Goal: Task Accomplishment & Management: Use online tool/utility

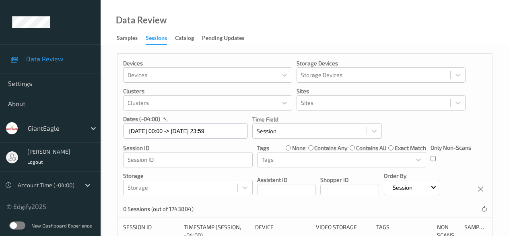
scroll to position [40, 0]
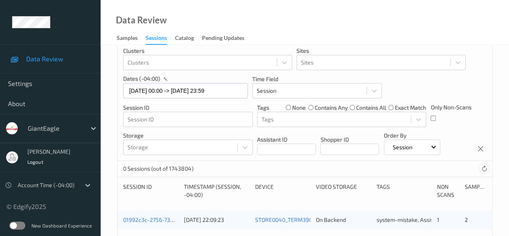
click at [482, 168] on icon at bounding box center [485, 169] width 6 height 6
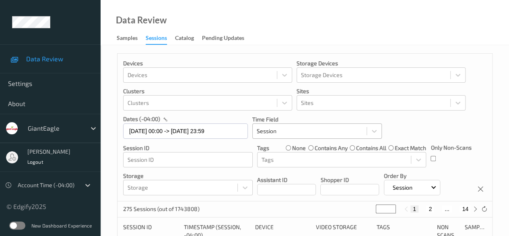
scroll to position [81, 0]
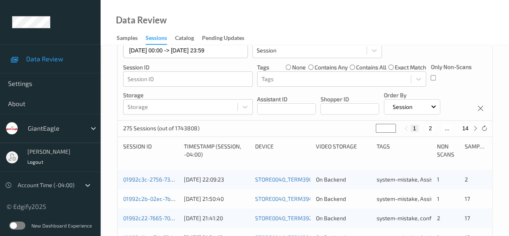
click at [430, 130] on button "2" at bounding box center [431, 127] width 8 height 7
type input "*"
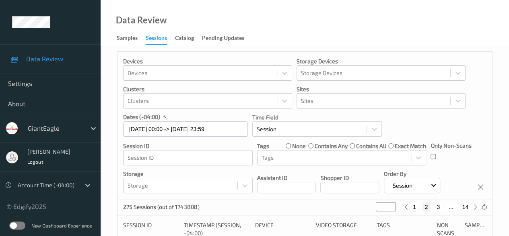
scroll to position [0, 0]
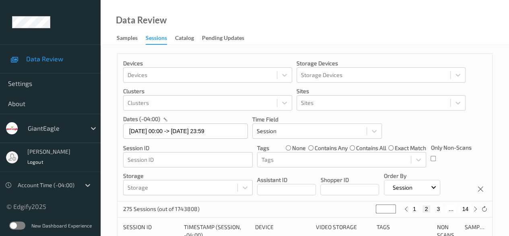
click at [436, 208] on button "3" at bounding box center [439, 208] width 8 height 7
type input "*"
click at [441, 209] on button "4" at bounding box center [443, 208] width 8 height 7
type input "*"
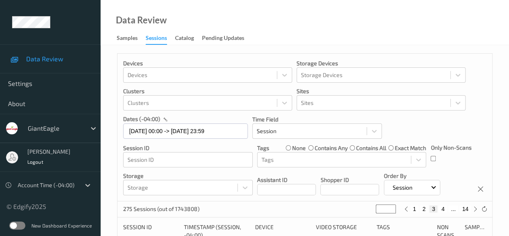
type input "*"
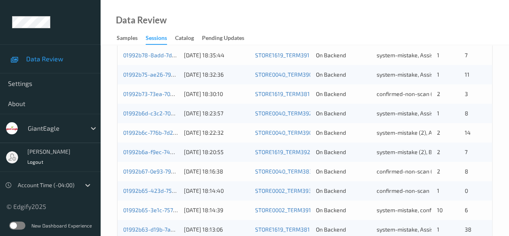
scroll to position [433, 0]
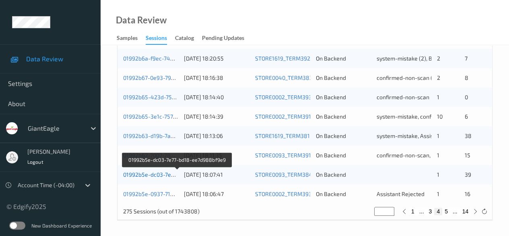
click at [162, 176] on link "01992b5e-dc03-7e77-bd18-ee7d988bf9e9" at bounding box center [177, 174] width 109 height 7
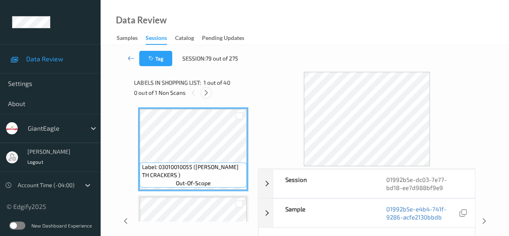
click at [207, 91] on icon at bounding box center [206, 92] width 7 height 7
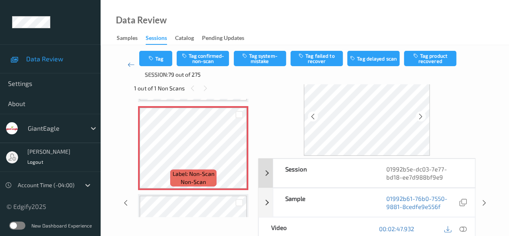
scroll to position [40, 0]
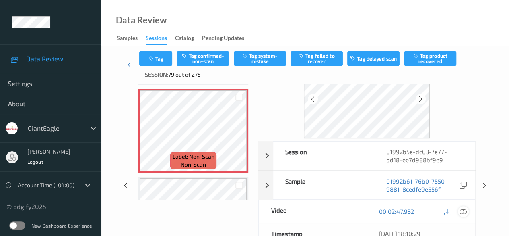
click at [467, 211] on icon at bounding box center [463, 210] width 7 height 7
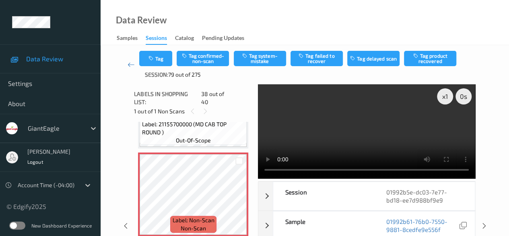
scroll to position [3205, 0]
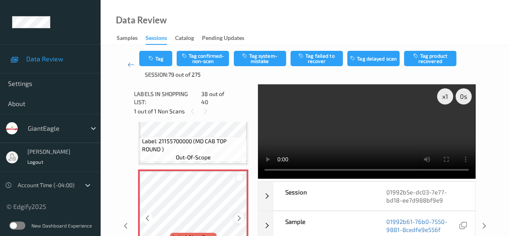
click at [242, 214] on icon at bounding box center [239, 217] width 7 height 7
click at [149, 214] on icon at bounding box center [147, 217] width 7 height 7
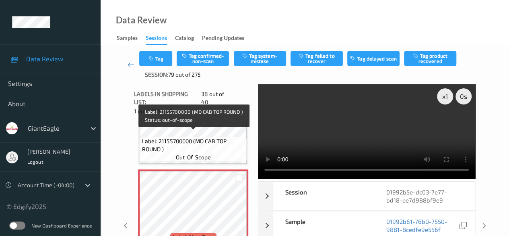
click at [213, 137] on div "Label: 21155700000 (MD CAB TOP ROUND ) out-of-scope" at bounding box center [193, 149] width 107 height 25
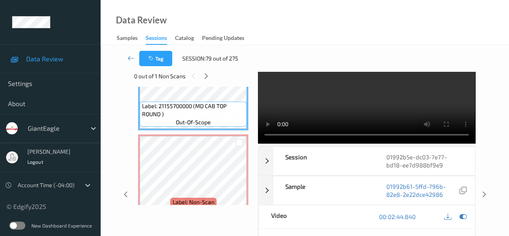
scroll to position [40, 0]
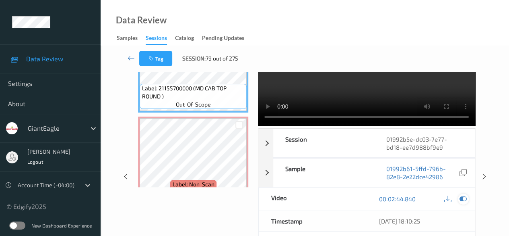
click at [464, 200] on icon at bounding box center [463, 198] width 7 height 7
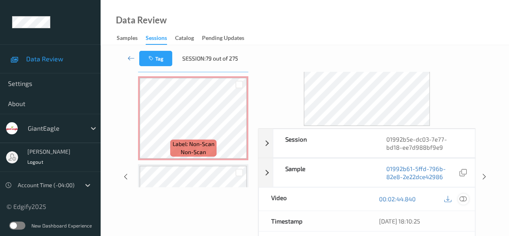
click at [462, 199] on icon at bounding box center [463, 198] width 7 height 7
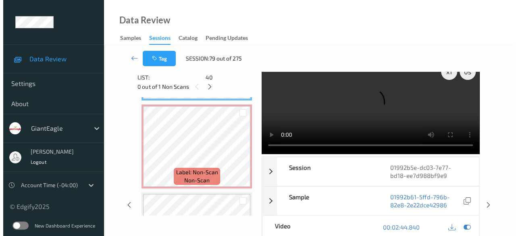
scroll to position [0, 0]
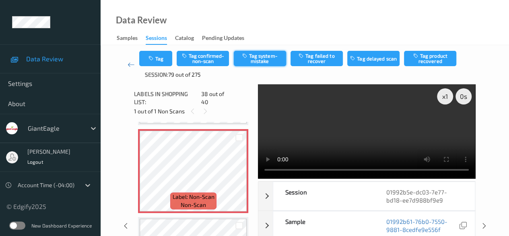
click at [252, 61] on button "Tag system-mistake" at bounding box center [260, 58] width 52 height 15
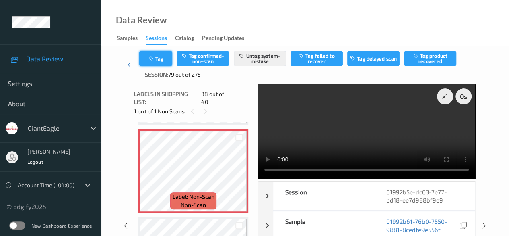
click at [161, 58] on button "Tag" at bounding box center [155, 58] width 33 height 15
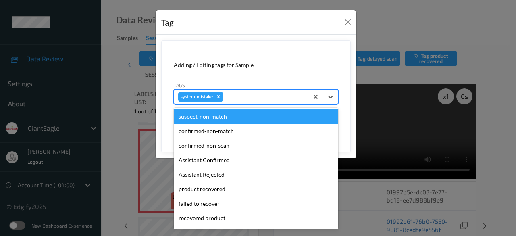
drag, startPoint x: 331, startPoint y: 97, endPoint x: 316, endPoint y: 112, distance: 21.4
click at [332, 97] on icon at bounding box center [330, 97] width 8 height 8
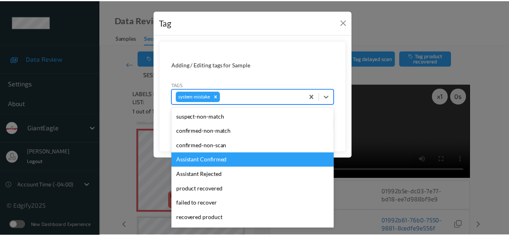
scroll to position [85, 0]
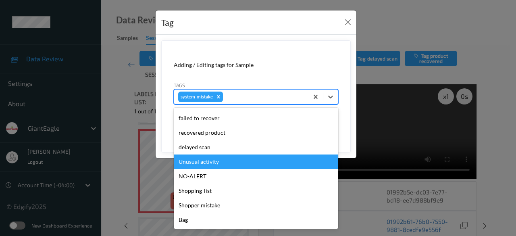
click at [228, 163] on div "Unusual activity" at bounding box center [256, 161] width 164 height 14
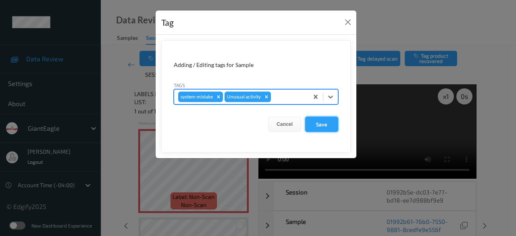
click at [321, 125] on button "Save" at bounding box center [321, 123] width 33 height 15
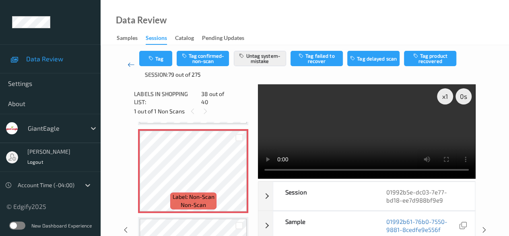
click at [130, 65] on icon at bounding box center [131, 64] width 7 height 8
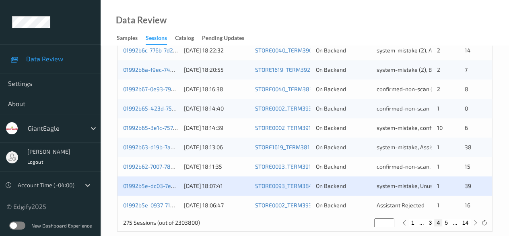
scroll to position [433, 0]
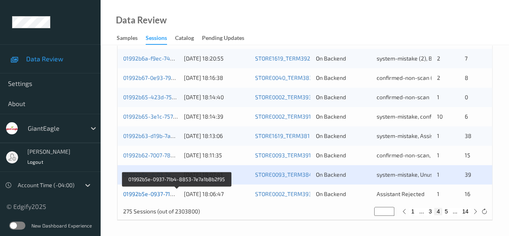
click at [159, 194] on link "01992b5e-0937-71b4-8853-7e7a1b8b2f95" at bounding box center [177, 193] width 108 height 7
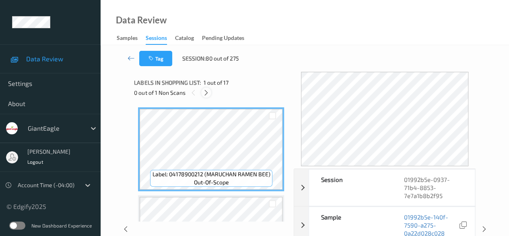
click at [209, 94] on icon at bounding box center [206, 92] width 7 height 7
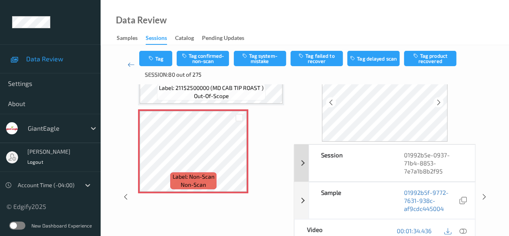
scroll to position [81, 0]
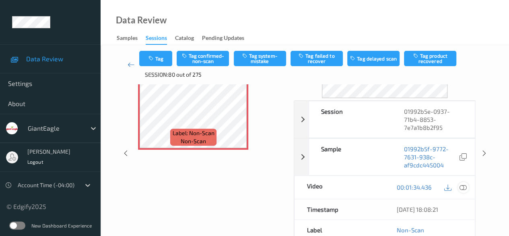
click at [463, 186] on icon at bounding box center [463, 186] width 7 height 7
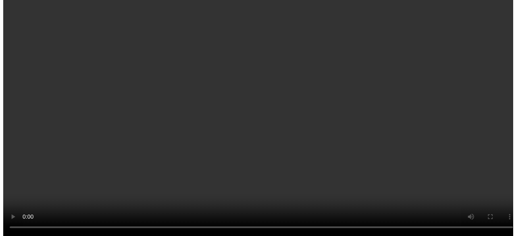
scroll to position [1379, 0]
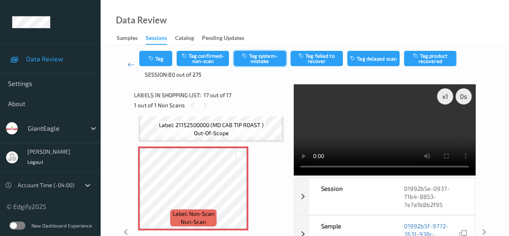
click at [262, 62] on button "Tag system-mistake" at bounding box center [260, 58] width 52 height 15
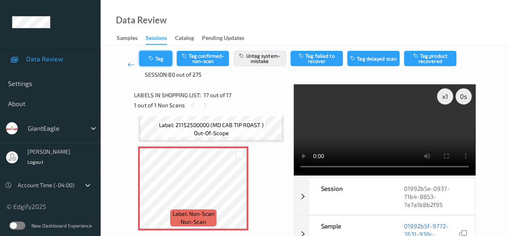
click at [162, 56] on button "Tag" at bounding box center [155, 58] width 33 height 15
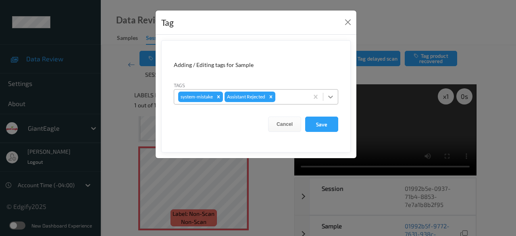
click at [329, 97] on icon at bounding box center [330, 97] width 8 height 8
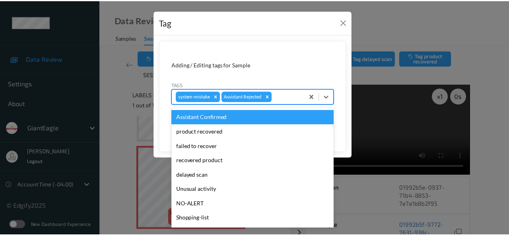
scroll to position [71, 0]
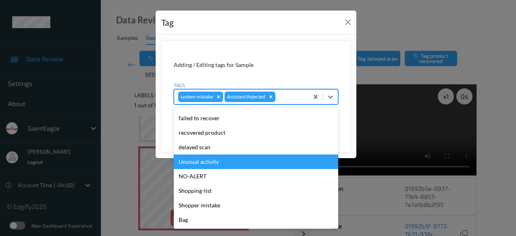
click at [222, 162] on div "Unusual activity" at bounding box center [256, 161] width 164 height 14
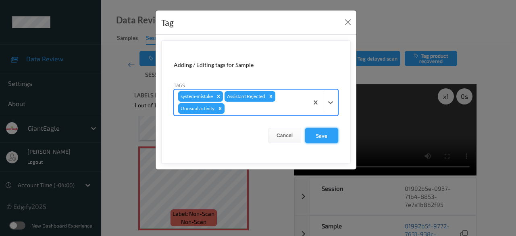
click at [326, 134] on button "Save" at bounding box center [321, 135] width 33 height 15
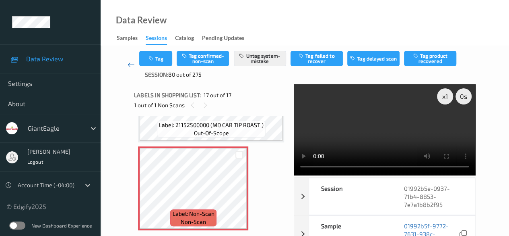
click at [128, 64] on icon at bounding box center [131, 64] width 7 height 8
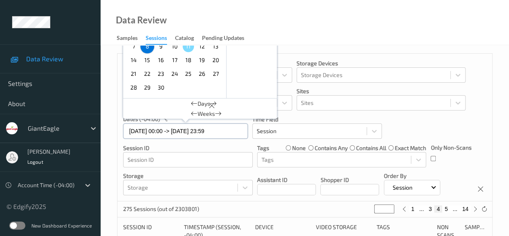
click at [230, 135] on input "[DATE] 00:00 -> [DATE] 23:59" at bounding box center [185, 130] width 125 height 15
click at [160, 49] on span "9" at bounding box center [160, 46] width 11 height 11
type input "[DATE] 00:00"
type input "*"
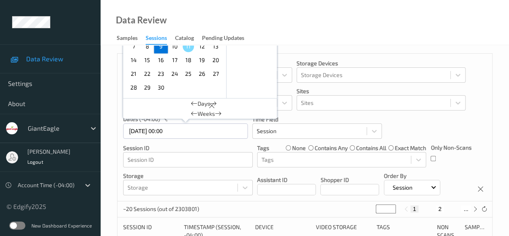
click at [160, 49] on span "9" at bounding box center [160, 46] width 11 height 11
type input "[DATE] 00:00 -> [DATE] 23:59"
click at [430, 208] on button "2" at bounding box center [431, 208] width 8 height 7
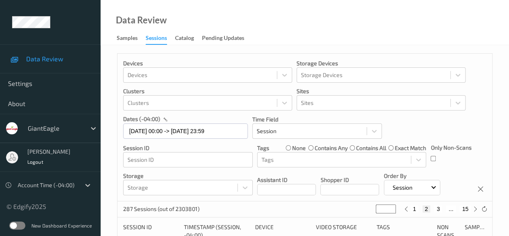
type input "*"
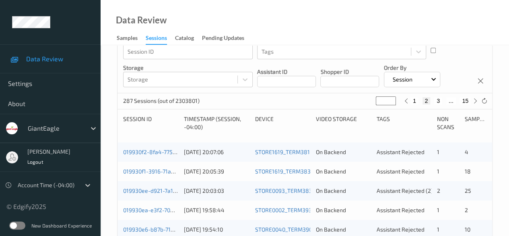
scroll to position [121, 0]
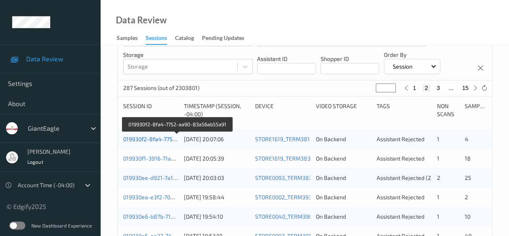
click at [163, 141] on link "019930f2-8fa4-7752-aa90-83a56ab55a91" at bounding box center [177, 138] width 109 height 7
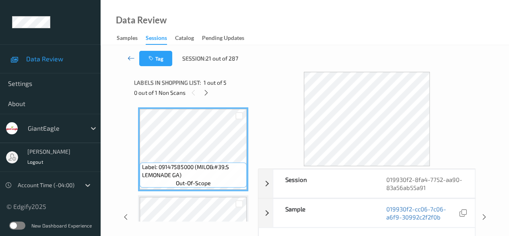
click at [127, 59] on link at bounding box center [131, 58] width 17 height 15
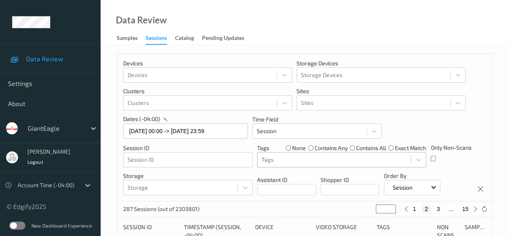
scroll to position [81, 0]
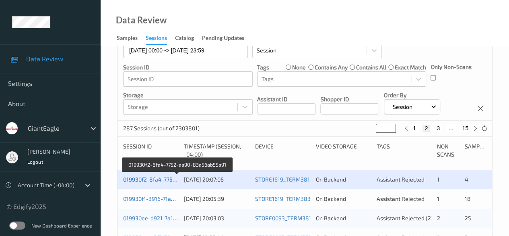
click at [149, 179] on link "019930f2-8fa4-7752-aa90-83a56ab55a91" at bounding box center [177, 179] width 109 height 7
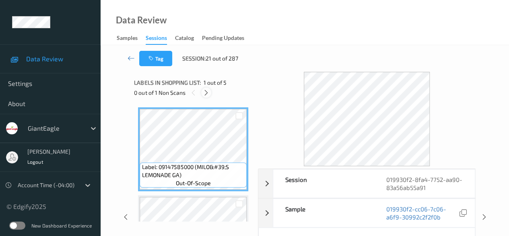
click at [207, 94] on icon at bounding box center [206, 92] width 7 height 7
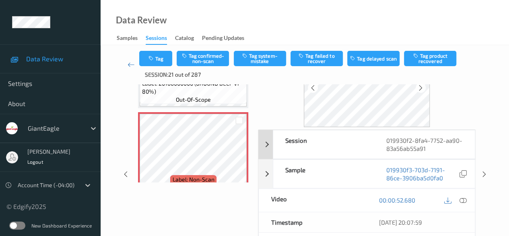
scroll to position [81, 0]
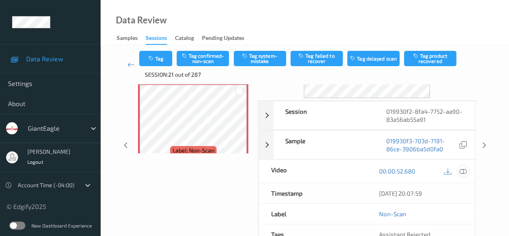
click at [462, 170] on icon at bounding box center [463, 170] width 7 height 7
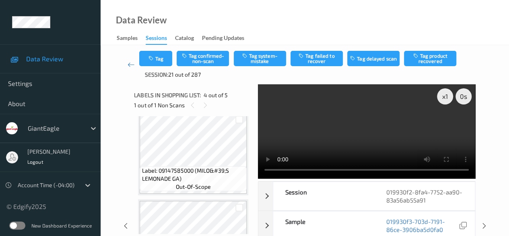
scroll to position [0, 0]
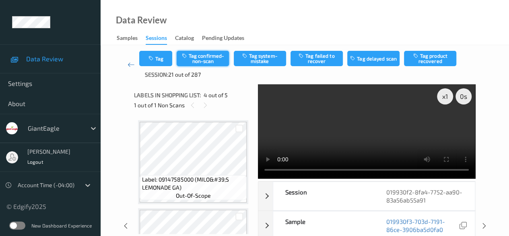
click at [209, 57] on button "Tag confirmed-non-scan" at bounding box center [203, 58] width 52 height 15
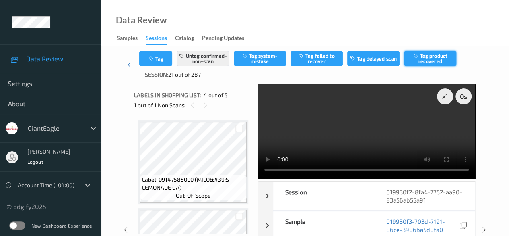
click at [433, 61] on button "Tag product recovered" at bounding box center [430, 58] width 52 height 15
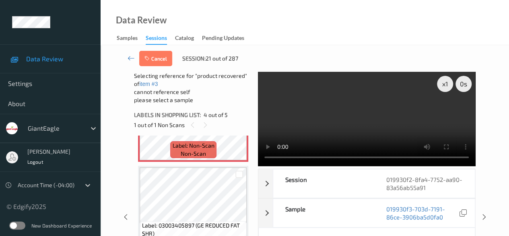
scroll to position [40, 0]
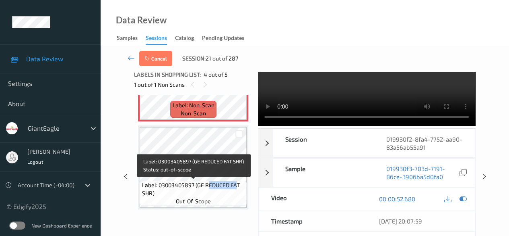
drag, startPoint x: 207, startPoint y: 185, endPoint x: 236, endPoint y: 182, distance: 29.1
click at [236, 182] on span "Label: 03003405897 (GE REDUCED FAT SHR)" at bounding box center [193, 189] width 103 height 16
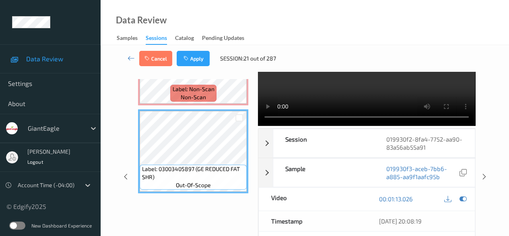
click at [294, 26] on div "Data Review Samples Sessions Catalog Pending Updates" at bounding box center [305, 22] width 409 height 45
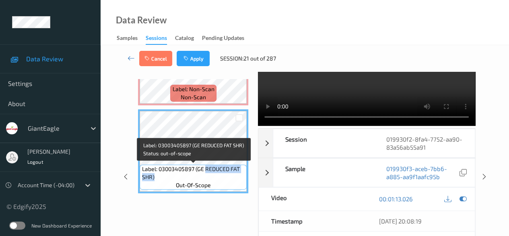
drag, startPoint x: 205, startPoint y: 169, endPoint x: 241, endPoint y: 177, distance: 36.3
click at [241, 177] on span "Label: 03003405897 (GE REDUCED FAT SHR)" at bounding box center [193, 173] width 103 height 16
copy span "REDUCED FAT SHR)"
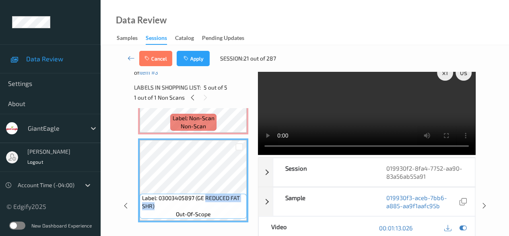
scroll to position [0, 0]
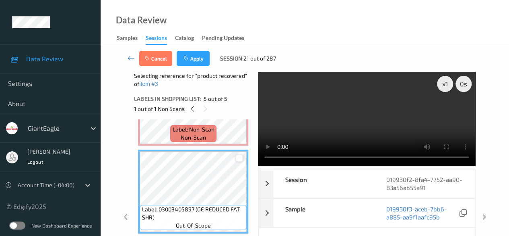
click at [240, 160] on div at bounding box center [240, 158] width 8 height 8
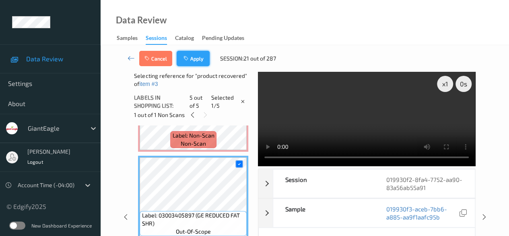
click at [196, 58] on button "Apply" at bounding box center [193, 58] width 33 height 15
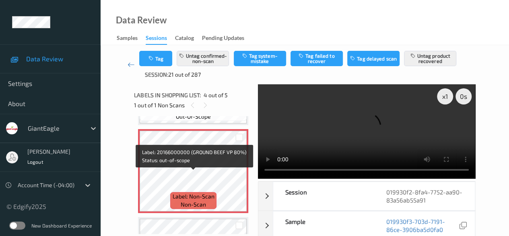
scroll to position [260, 0]
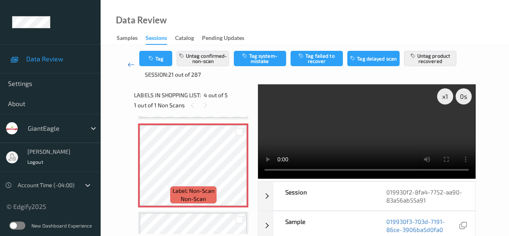
click at [130, 64] on icon at bounding box center [131, 64] width 7 height 8
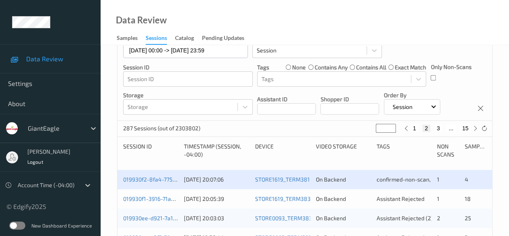
scroll to position [121, 0]
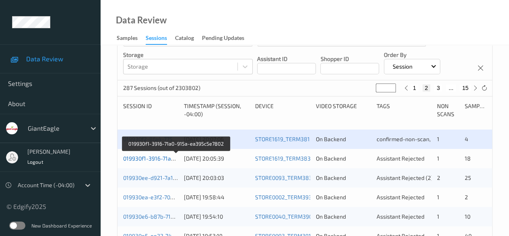
click at [153, 159] on link "019930f1-3916-71a0-915a-ea395c5e7802" at bounding box center [176, 158] width 106 height 7
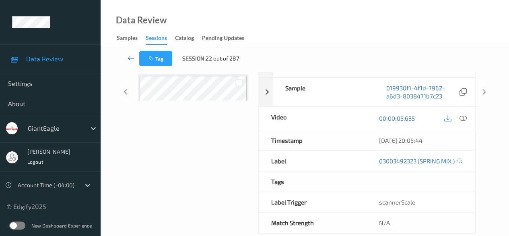
click at [131, 57] on icon at bounding box center [131, 58] width 7 height 8
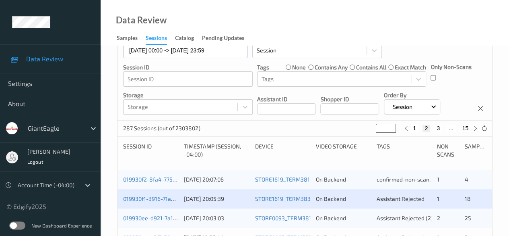
scroll to position [121, 0]
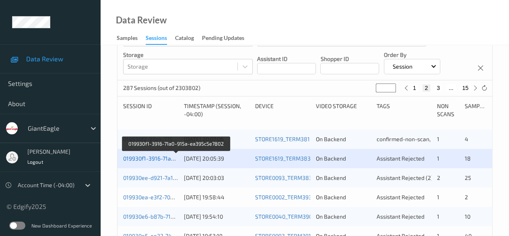
click at [161, 159] on link "019930f1-3916-71a0-915a-ea395c5e7802" at bounding box center [176, 158] width 106 height 7
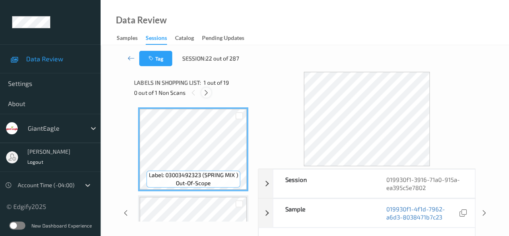
click at [207, 92] on icon at bounding box center [206, 92] width 7 height 7
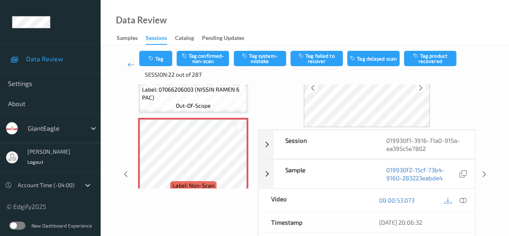
scroll to position [40, 0]
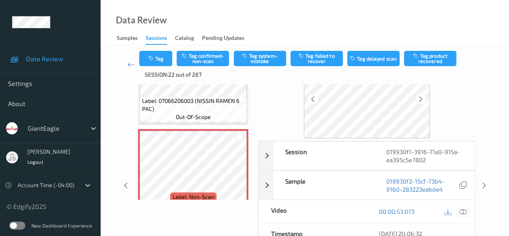
click at [463, 211] on icon at bounding box center [463, 210] width 7 height 7
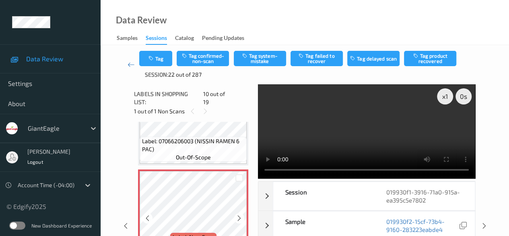
scroll to position [787, 0]
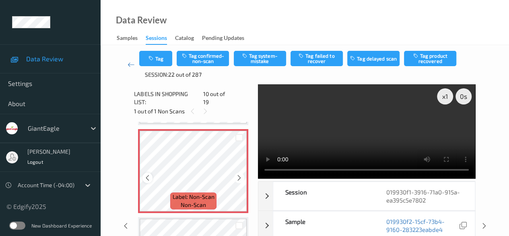
click at [148, 174] on icon at bounding box center [147, 177] width 7 height 7
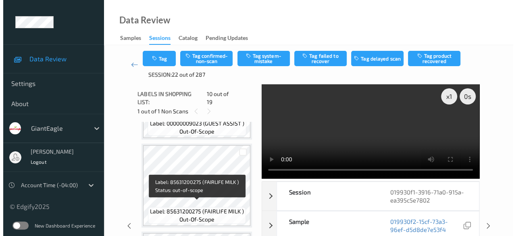
scroll to position [868, 0]
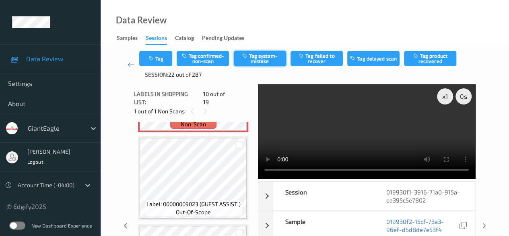
click at [258, 55] on button "Tag system-mistake" at bounding box center [260, 58] width 52 height 15
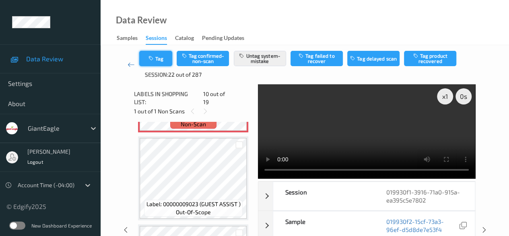
click at [163, 60] on button "Tag" at bounding box center [155, 58] width 33 height 15
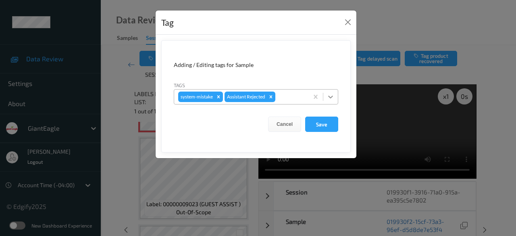
click at [330, 97] on icon at bounding box center [330, 96] width 5 height 3
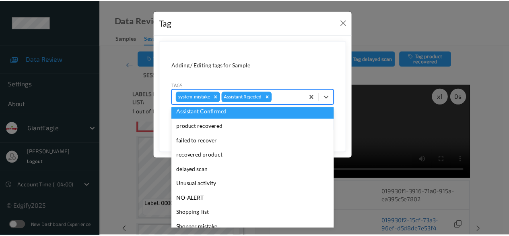
scroll to position [71, 0]
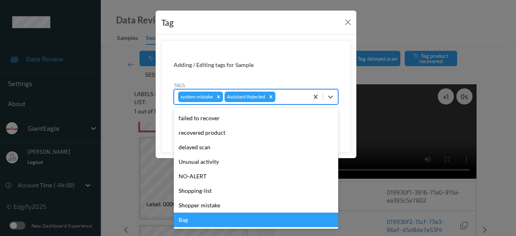
click at [205, 222] on div "Bag" at bounding box center [256, 219] width 164 height 14
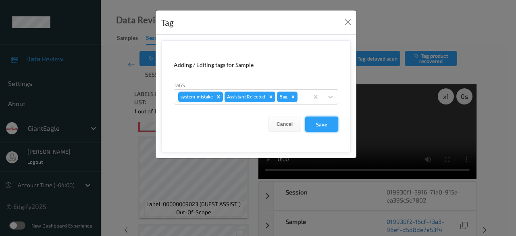
click at [326, 124] on button "Save" at bounding box center [321, 123] width 33 height 15
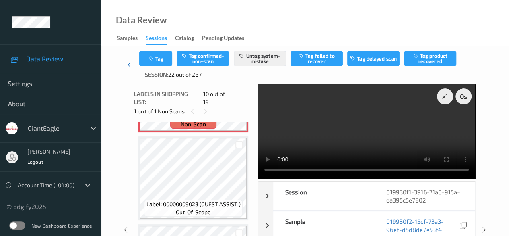
click at [129, 64] on icon at bounding box center [131, 64] width 7 height 8
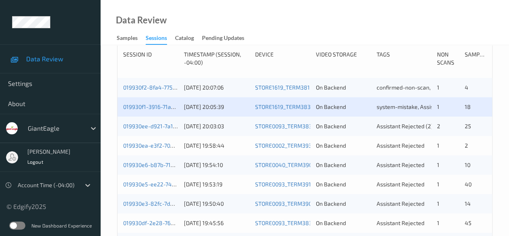
scroll to position [201, 0]
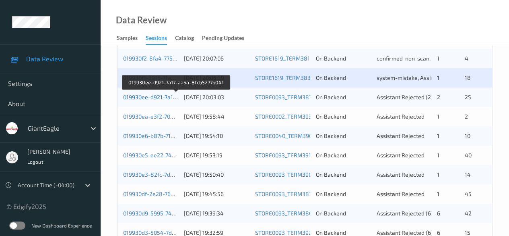
click at [160, 98] on link "019930ee-d921-7a17-aa5a-8fcb5277b041" at bounding box center [176, 96] width 107 height 7
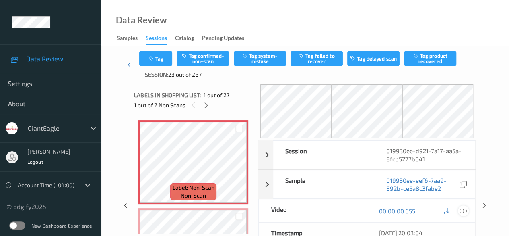
click at [463, 207] on icon at bounding box center [463, 210] width 7 height 7
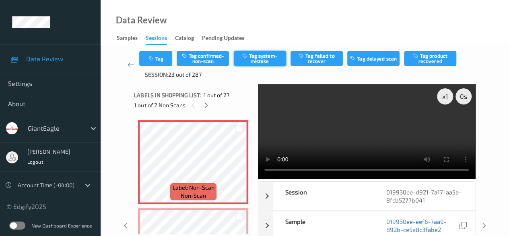
click at [257, 59] on button "Tag system-mistake" at bounding box center [260, 58] width 52 height 15
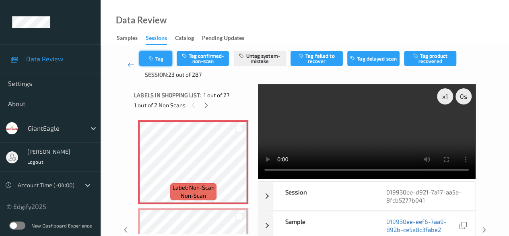
click at [149, 58] on icon "button" at bounding box center [151, 59] width 7 height 6
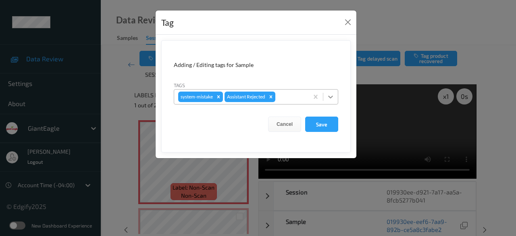
click at [333, 100] on div at bounding box center [330, 96] width 14 height 14
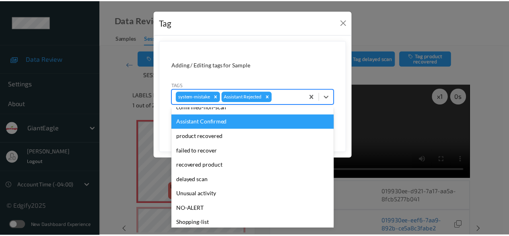
scroll to position [71, 0]
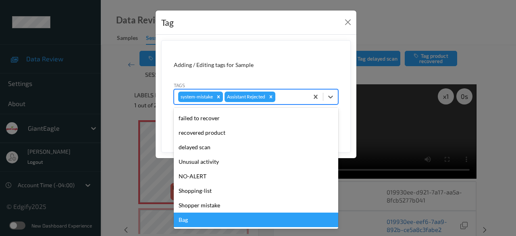
click at [202, 219] on div "Bag" at bounding box center [256, 219] width 164 height 14
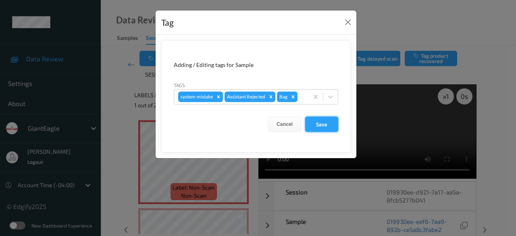
click at [327, 122] on button "Save" at bounding box center [321, 123] width 33 height 15
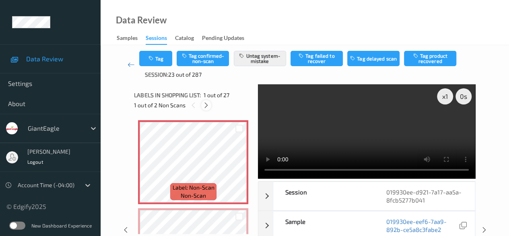
click at [207, 104] on icon at bounding box center [206, 104] width 7 height 7
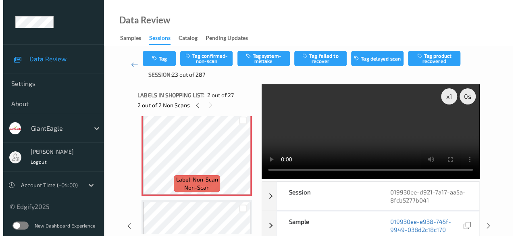
scroll to position [85, 0]
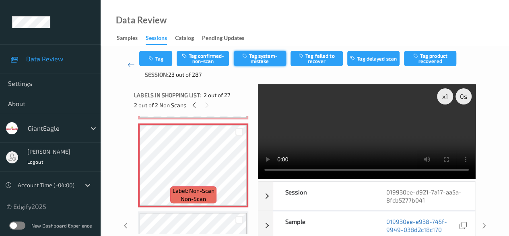
click at [264, 58] on button "Tag system-mistake" at bounding box center [260, 58] width 52 height 15
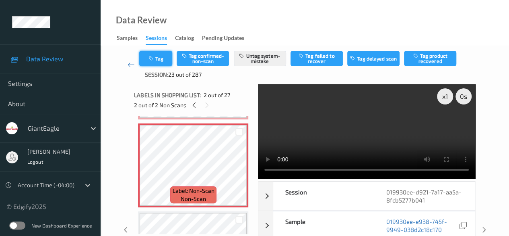
click at [164, 61] on button "Tag" at bounding box center [155, 58] width 33 height 15
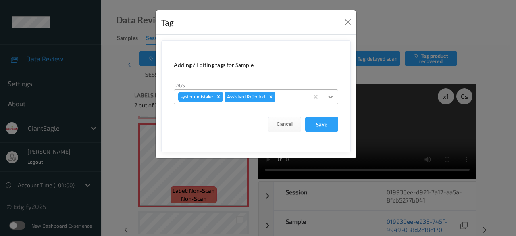
click at [326, 95] on div at bounding box center [330, 96] width 14 height 14
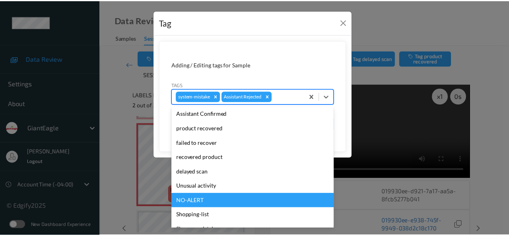
scroll to position [71, 0]
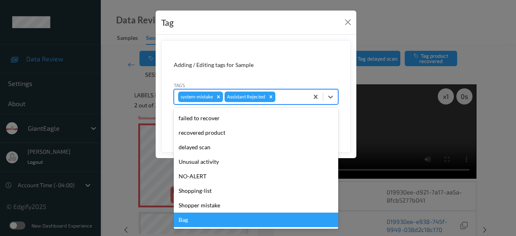
click at [219, 218] on div "Bag" at bounding box center [256, 219] width 164 height 14
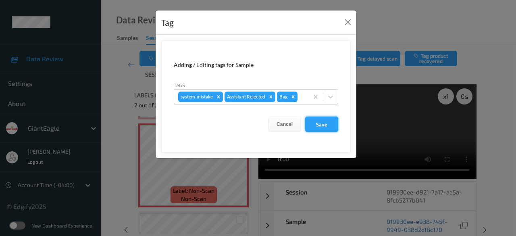
click at [320, 123] on button "Save" at bounding box center [321, 123] width 33 height 15
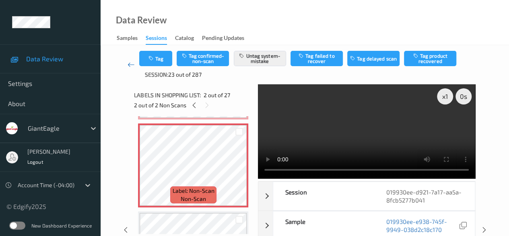
click at [130, 66] on icon at bounding box center [131, 64] width 7 height 8
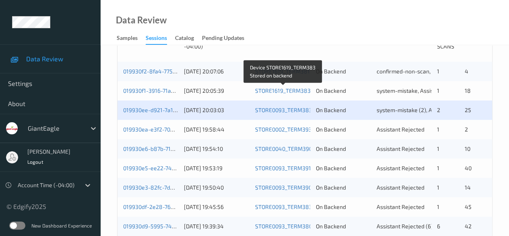
scroll to position [201, 0]
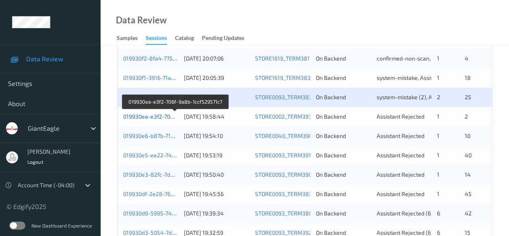
click at [146, 117] on link "019930ea-e3f2-706f-9a8b-1ccf529571c7" at bounding box center [175, 116] width 104 height 7
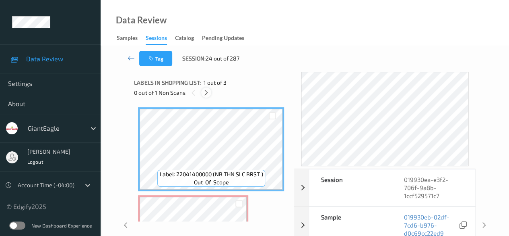
click at [205, 91] on icon at bounding box center [206, 92] width 7 height 7
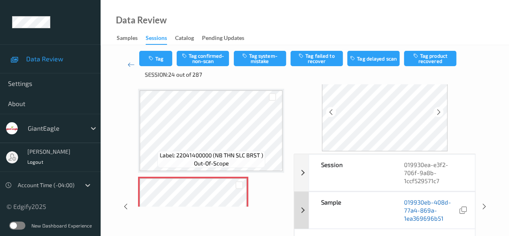
scroll to position [40, 0]
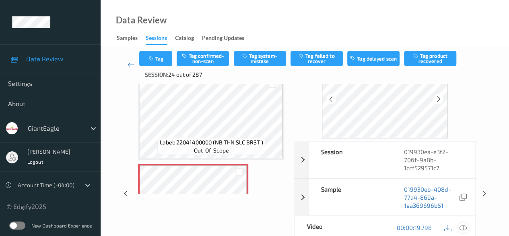
click at [462, 226] on icon at bounding box center [463, 227] width 7 height 7
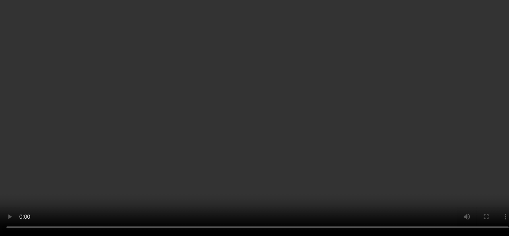
scroll to position [0, 0]
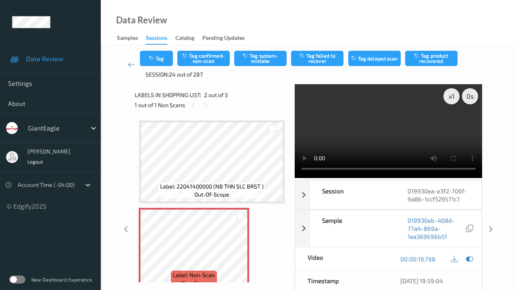
click at [294, 178] on video at bounding box center [387, 130] width 187 height 93
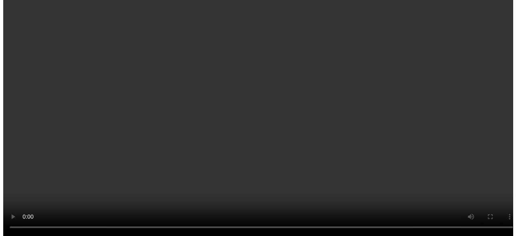
scroll to position [81, 0]
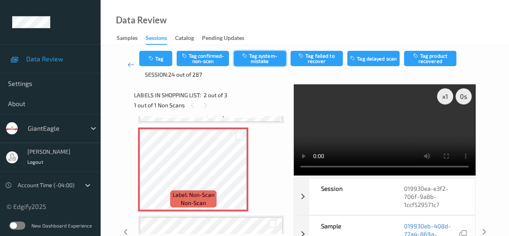
click at [255, 58] on button "Tag system-mistake" at bounding box center [260, 58] width 52 height 15
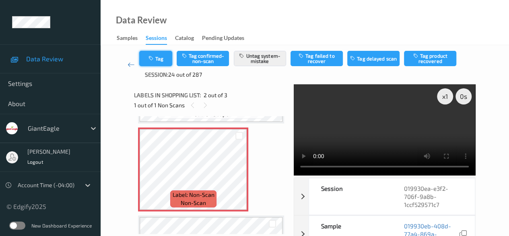
click at [162, 58] on button "Tag" at bounding box center [155, 58] width 33 height 15
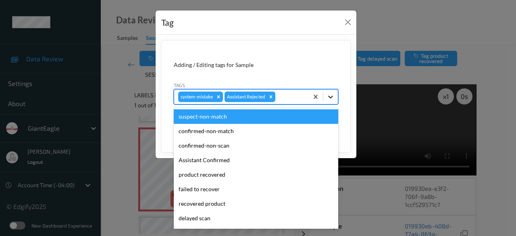
click at [331, 98] on icon at bounding box center [330, 97] width 8 height 8
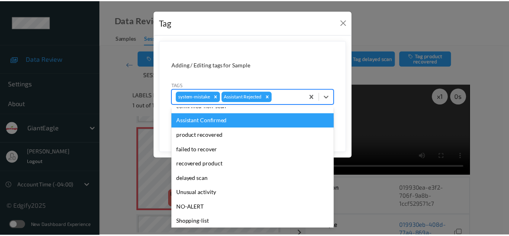
scroll to position [71, 0]
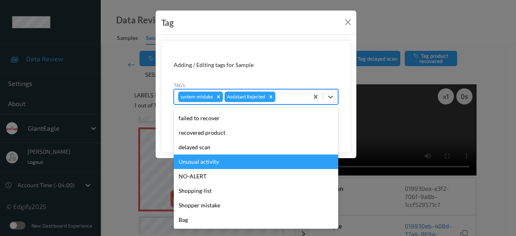
click at [217, 164] on div "Unusual activity" at bounding box center [256, 161] width 164 height 14
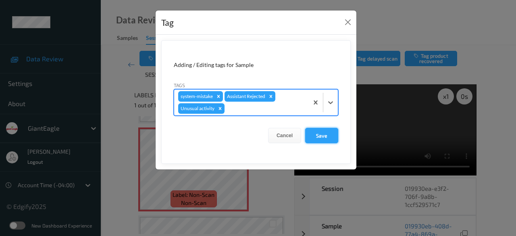
click at [327, 134] on button "Save" at bounding box center [321, 135] width 33 height 15
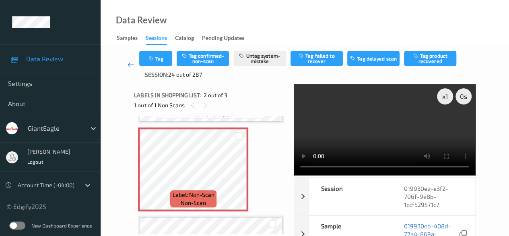
click at [131, 66] on icon at bounding box center [131, 64] width 7 height 8
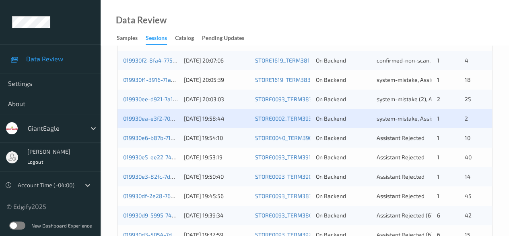
scroll to position [201, 0]
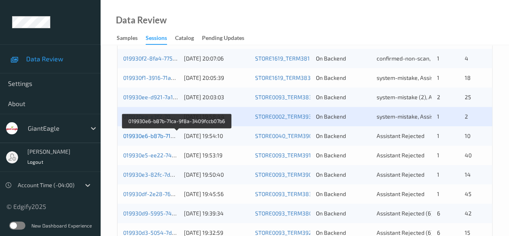
click at [154, 138] on link "019930e6-b87b-71ca-9f8a-3409fccb07b6" at bounding box center [176, 135] width 107 height 7
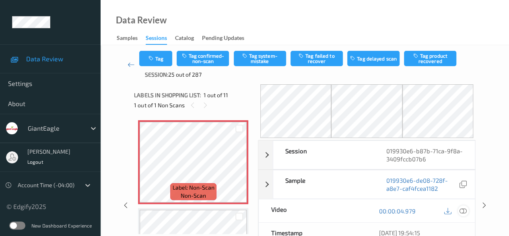
click at [462, 209] on icon at bounding box center [463, 210] width 7 height 7
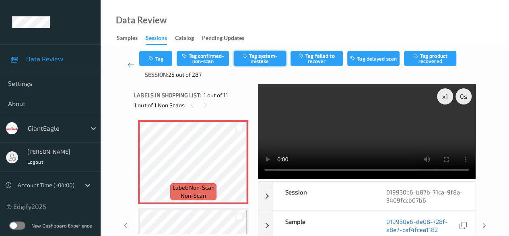
click at [254, 58] on button "Tag system-mistake" at bounding box center [260, 58] width 52 height 15
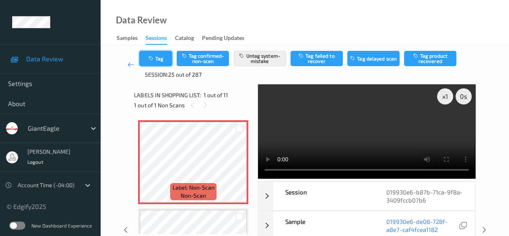
click at [160, 62] on button "Tag" at bounding box center [155, 58] width 33 height 15
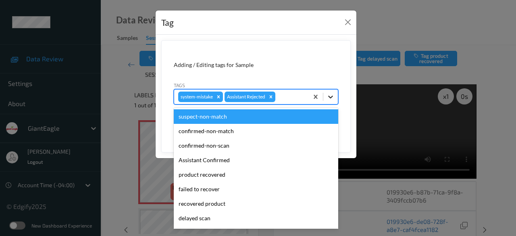
click at [330, 96] on icon at bounding box center [330, 97] width 8 height 8
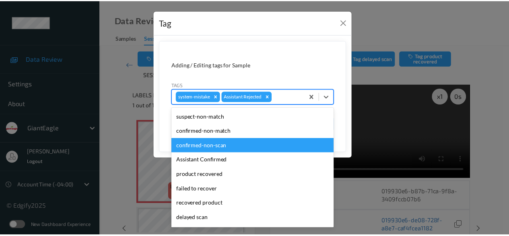
scroll to position [71, 0]
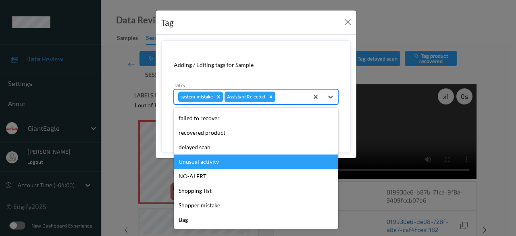
click at [245, 165] on div "Unusual activity" at bounding box center [256, 161] width 164 height 14
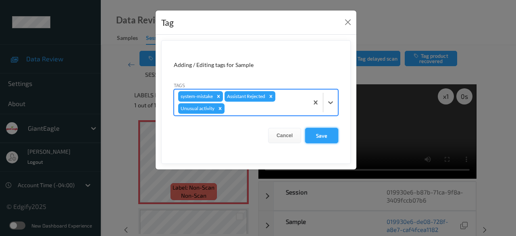
click at [321, 137] on button "Save" at bounding box center [321, 135] width 33 height 15
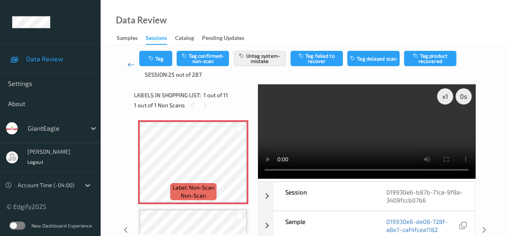
click at [131, 64] on icon at bounding box center [131, 64] width 7 height 8
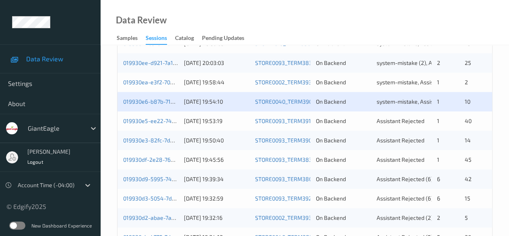
scroll to position [242, 0]
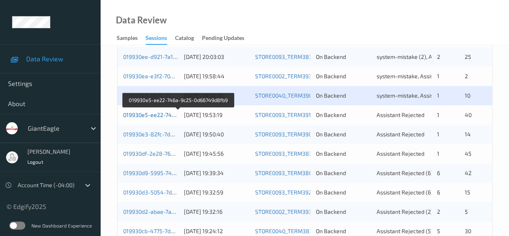
click at [162, 114] on link "019930e5-ee22-746a-9c25-0d66749d8fb9" at bounding box center [178, 114] width 110 height 7
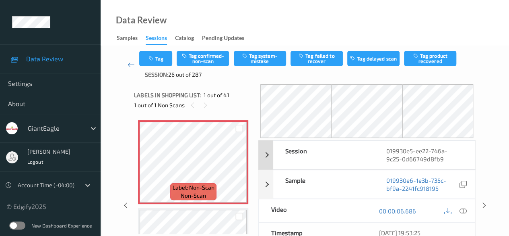
scroll to position [40, 0]
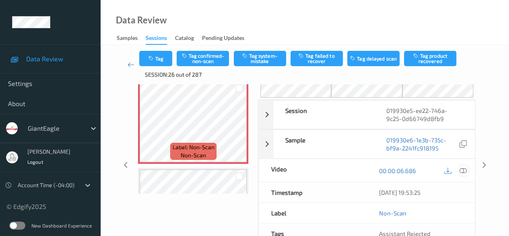
click at [464, 170] on icon at bounding box center [463, 170] width 7 height 7
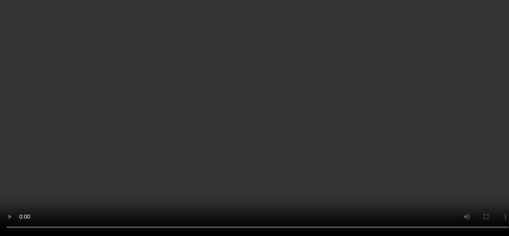
scroll to position [1732, 0]
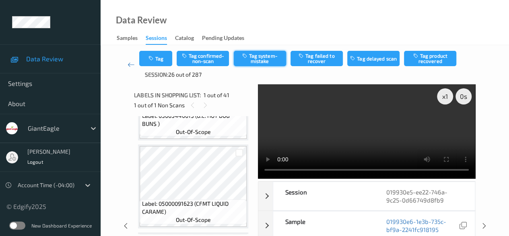
click at [260, 59] on button "Tag system-mistake" at bounding box center [260, 58] width 52 height 15
click at [257, 55] on button "Untag system-mistake" at bounding box center [260, 58] width 52 height 15
click at [130, 62] on icon at bounding box center [131, 64] width 7 height 8
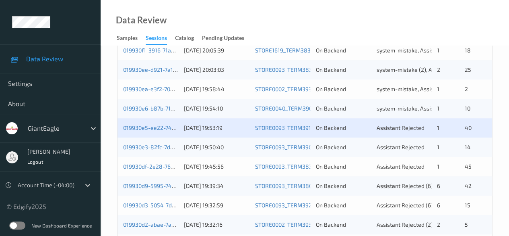
scroll to position [242, 0]
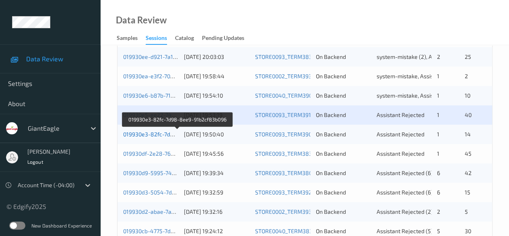
click at [162, 133] on link "019930e3-82fc-7d98-8ee9-91b2cf83b096" at bounding box center [177, 133] width 109 height 7
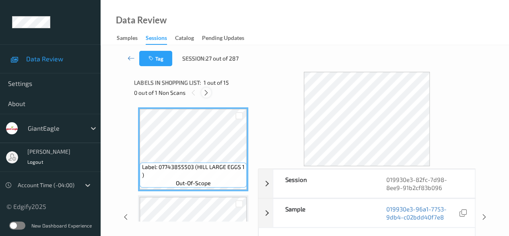
click at [205, 94] on icon at bounding box center [206, 92] width 7 height 7
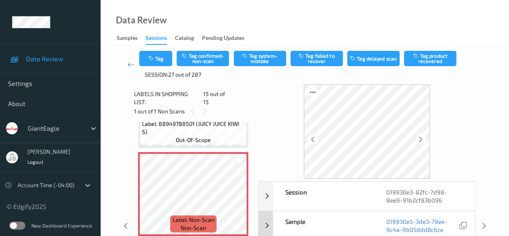
scroll to position [40, 0]
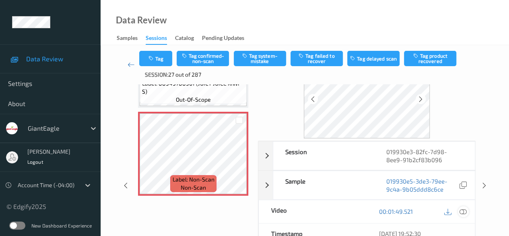
click at [460, 210] on icon at bounding box center [463, 210] width 7 height 7
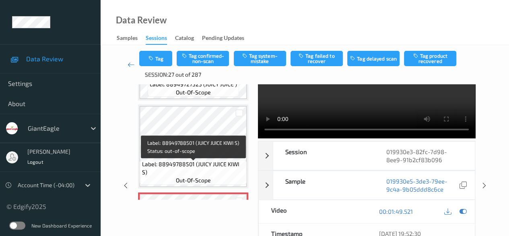
scroll to position [1163, 0]
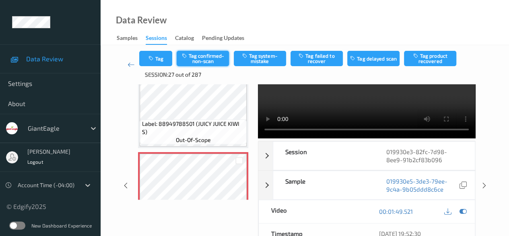
click at [209, 55] on button "Tag confirmed-non-scan" at bounding box center [203, 58] width 52 height 15
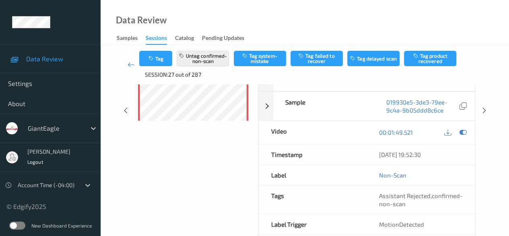
scroll to position [119, 0]
click at [317, 60] on button "Tag failed to recover" at bounding box center [317, 58] width 52 height 15
click at [134, 64] on icon at bounding box center [131, 64] width 7 height 8
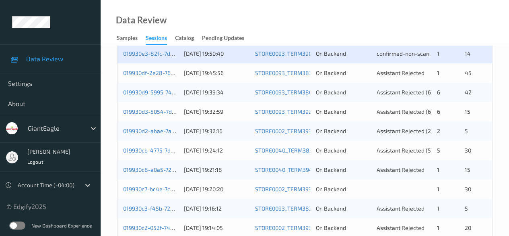
scroll to position [242, 0]
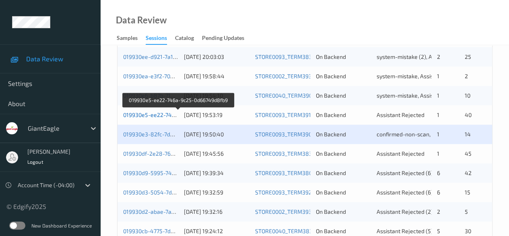
click at [161, 114] on link "019930e5-ee22-746a-9c25-0d66749d8fb9" at bounding box center [178, 114] width 110 height 7
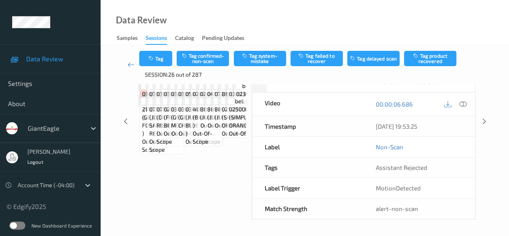
scroll to position [104, 0]
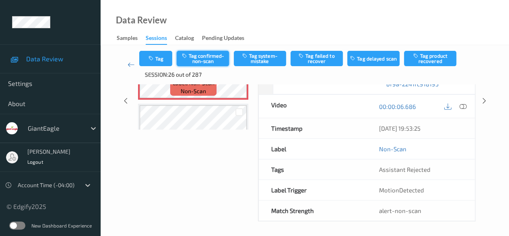
click at [205, 62] on button "Tag confirmed-non-scan" at bounding box center [203, 58] width 52 height 15
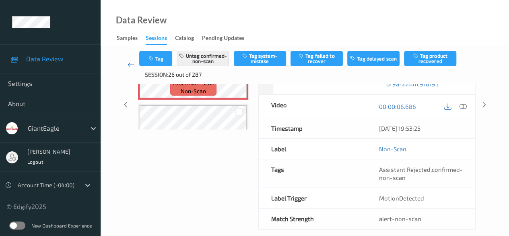
click at [126, 64] on link at bounding box center [131, 65] width 17 height 28
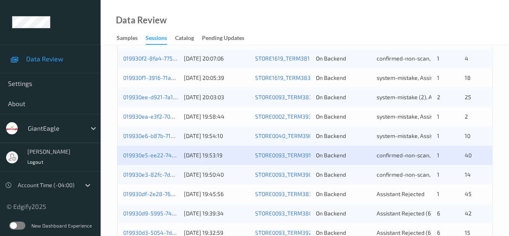
scroll to position [242, 0]
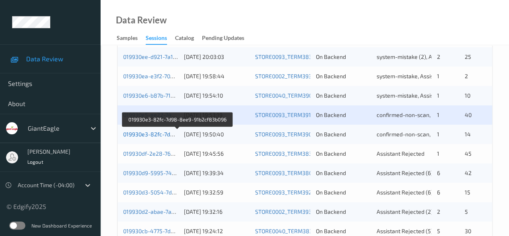
click at [164, 136] on link "019930e3-82fc-7d98-8ee9-91b2cf83b096" at bounding box center [177, 133] width 109 height 7
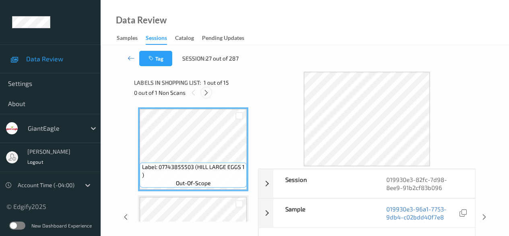
click at [207, 95] on icon at bounding box center [206, 92] width 7 height 7
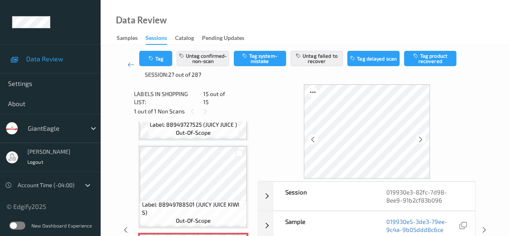
scroll to position [1163, 0]
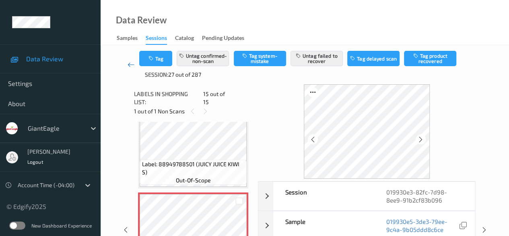
click at [128, 64] on icon at bounding box center [131, 64] width 7 height 8
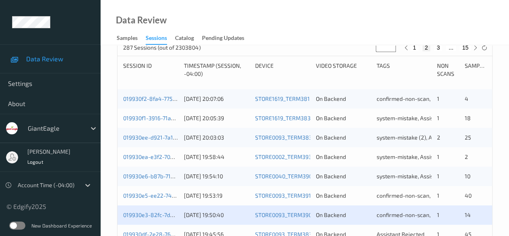
scroll to position [242, 0]
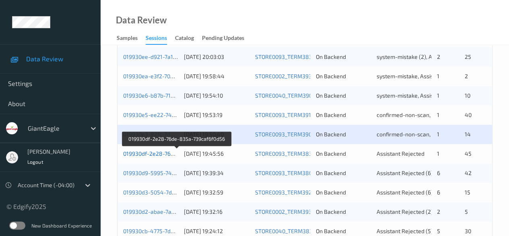
click at [164, 152] on link "019930df-2e28-76de-835a-739caf6f0d56" at bounding box center [176, 153] width 107 height 7
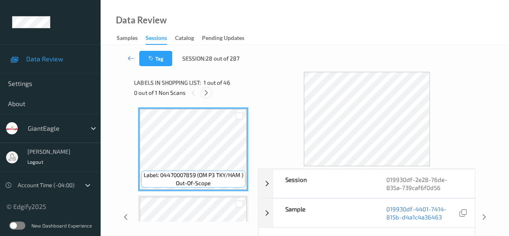
click at [206, 93] on icon at bounding box center [206, 92] width 7 height 7
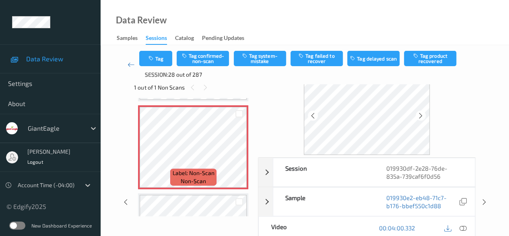
scroll to position [40, 0]
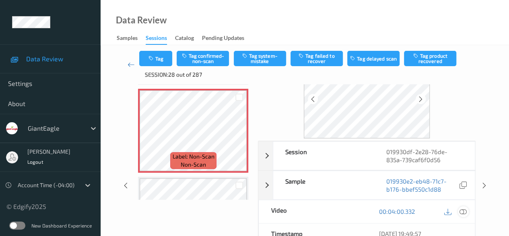
click at [465, 209] on icon at bounding box center [463, 210] width 7 height 7
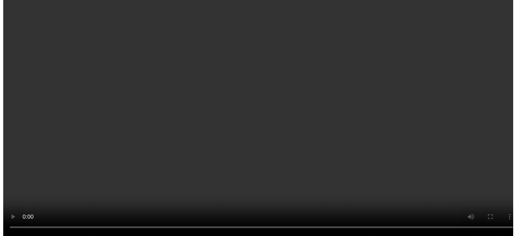
scroll to position [2982, 0]
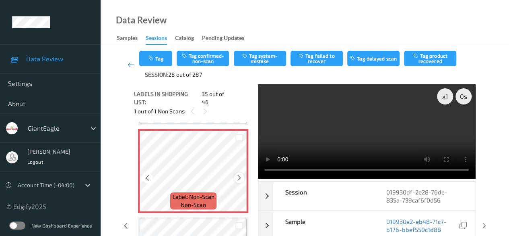
click at [239, 174] on icon at bounding box center [239, 177] width 7 height 7
click at [251, 57] on button "Tag system-mistake" at bounding box center [260, 58] width 52 height 15
click at [158, 58] on button "Tag" at bounding box center [155, 58] width 33 height 15
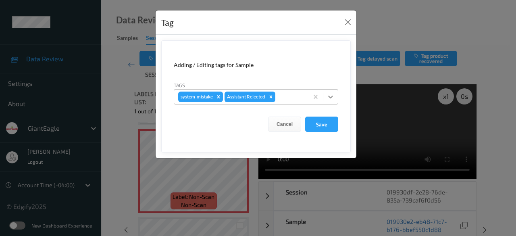
click at [330, 97] on icon at bounding box center [330, 97] width 8 height 8
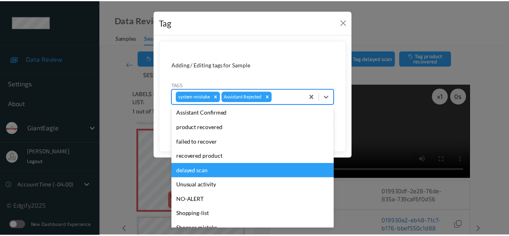
scroll to position [71, 0]
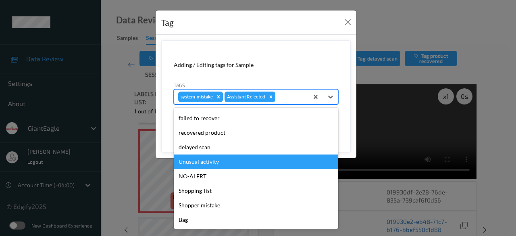
click at [209, 161] on div "Unusual activity" at bounding box center [256, 161] width 164 height 14
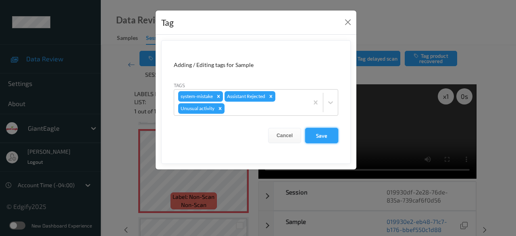
click at [320, 135] on button "Save" at bounding box center [321, 135] width 33 height 15
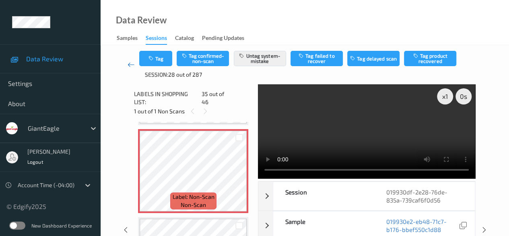
click at [134, 65] on icon at bounding box center [131, 64] width 7 height 8
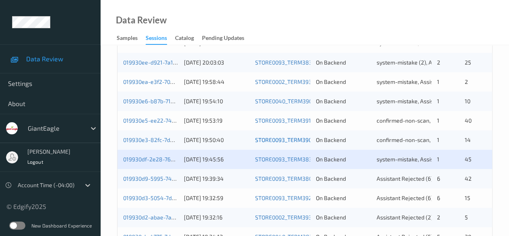
scroll to position [282, 0]
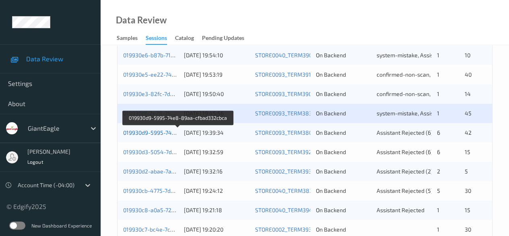
click at [143, 133] on link "019930d9-5995-74e8-89aa-cfbad332cbca" at bounding box center [178, 132] width 110 height 7
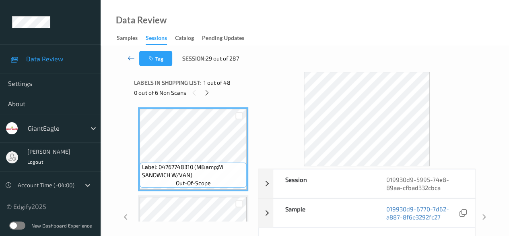
click at [130, 58] on icon at bounding box center [131, 58] width 7 height 8
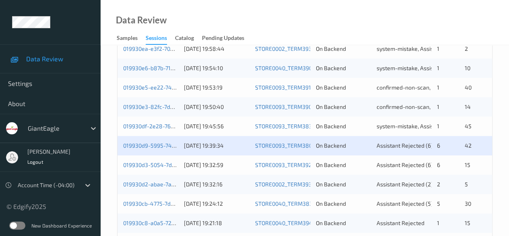
scroll to position [282, 0]
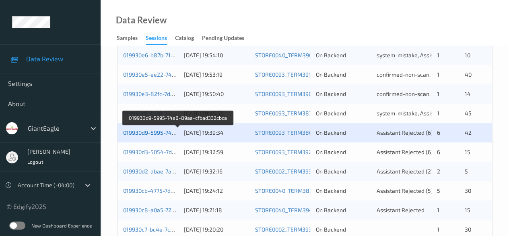
click at [158, 131] on link "019930d9-5995-74e8-89aa-cfbad332cbca" at bounding box center [178, 132] width 110 height 7
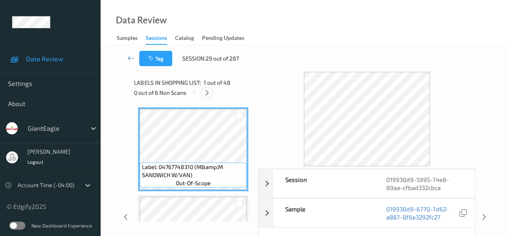
click at [207, 94] on icon at bounding box center [207, 92] width 7 height 7
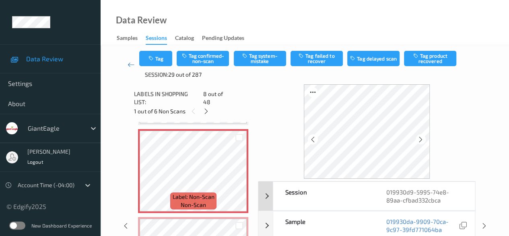
scroll to position [40, 0]
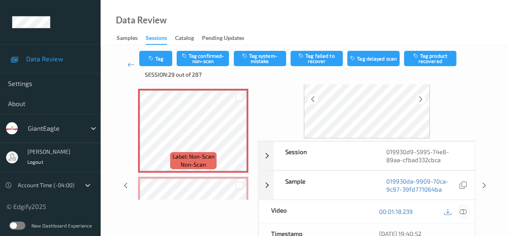
click at [464, 210] on icon at bounding box center [463, 210] width 7 height 7
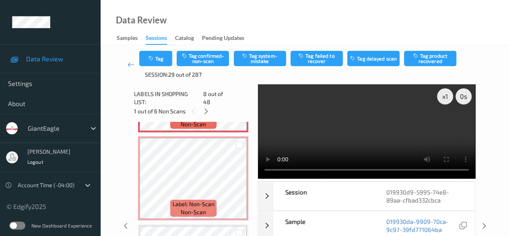
scroll to position [652, 0]
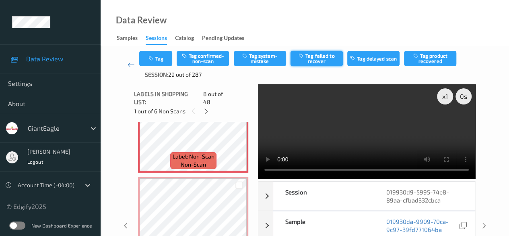
click at [312, 59] on button "Tag failed to recover" at bounding box center [317, 58] width 52 height 15
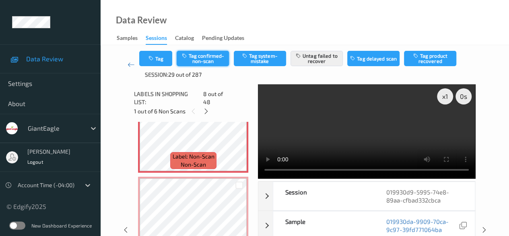
click at [198, 54] on button "Tag confirmed-non-scan" at bounding box center [203, 58] width 52 height 15
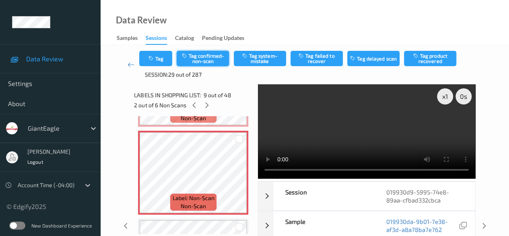
click at [212, 59] on button "Tag confirmed-non-scan" at bounding box center [203, 58] width 52 height 15
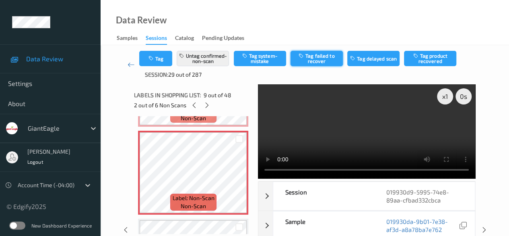
click at [314, 59] on button "Tag failed to recover" at bounding box center [317, 58] width 52 height 15
click at [208, 105] on icon at bounding box center [207, 104] width 7 height 7
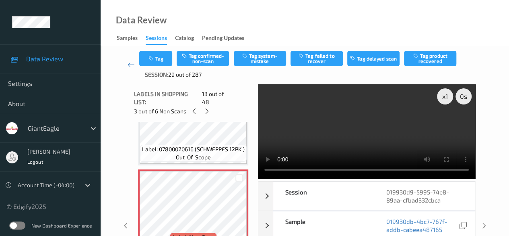
scroll to position [1050, 0]
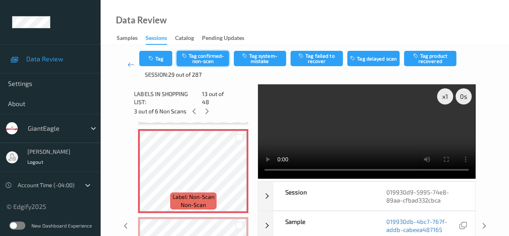
click at [199, 54] on button "Tag confirmed-non-scan" at bounding box center [203, 58] width 52 height 15
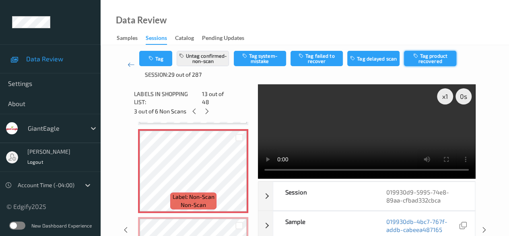
click at [432, 59] on button "Tag product recovered" at bounding box center [430, 58] width 52 height 15
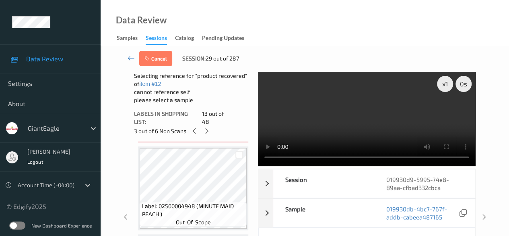
scroll to position [1212, 0]
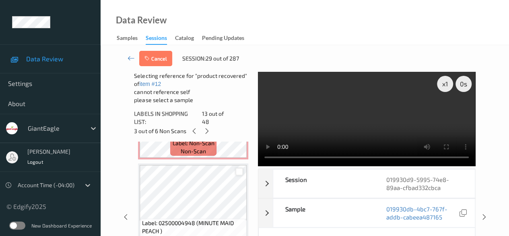
click at [239, 168] on div at bounding box center [240, 172] width 8 height 8
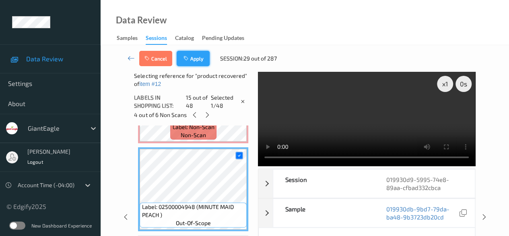
click at [192, 55] on button "Apply" at bounding box center [193, 58] width 33 height 15
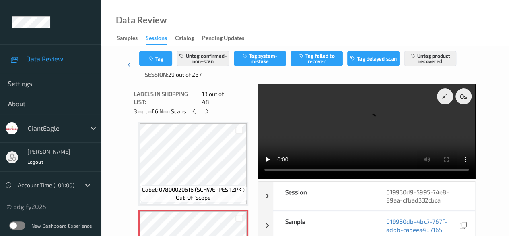
scroll to position [1010, 0]
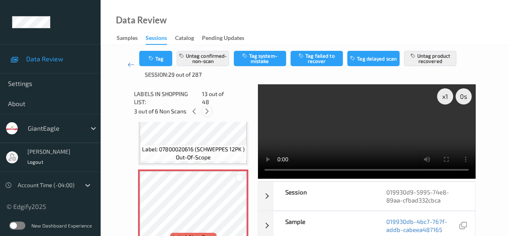
click at [206, 108] on icon at bounding box center [207, 111] width 7 height 7
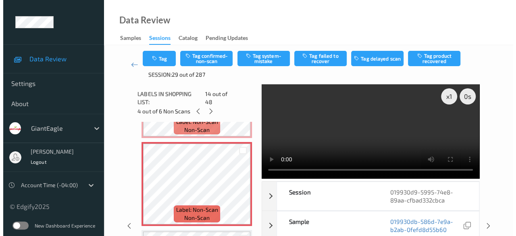
scroll to position [1138, 0]
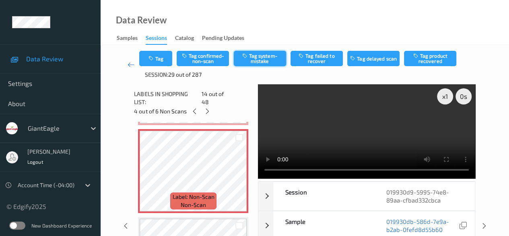
click at [264, 58] on button "Tag system-mistake" at bounding box center [260, 58] width 52 height 15
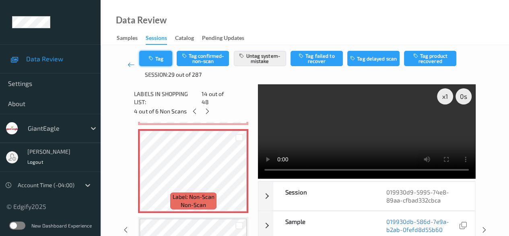
click at [159, 58] on button "Tag" at bounding box center [155, 58] width 33 height 15
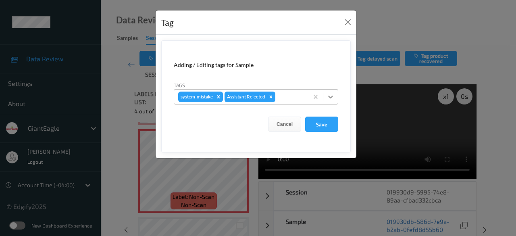
click at [327, 97] on icon at bounding box center [330, 97] width 8 height 8
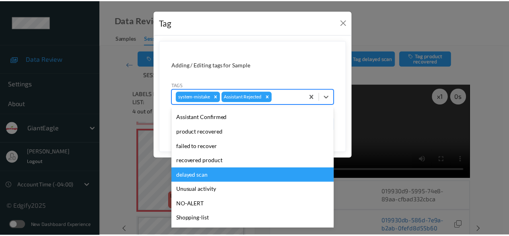
scroll to position [71, 0]
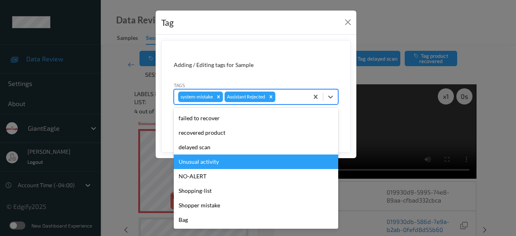
click at [218, 164] on div "Unusual activity" at bounding box center [256, 161] width 164 height 14
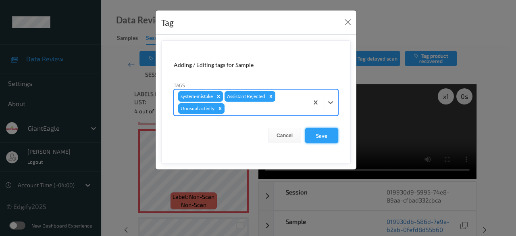
click at [317, 134] on button "Save" at bounding box center [321, 135] width 33 height 15
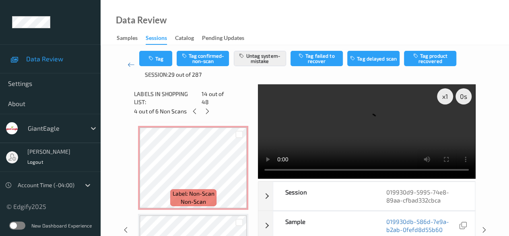
scroll to position [776, 0]
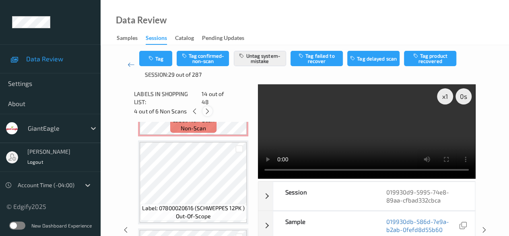
click at [207, 108] on icon at bounding box center [207, 111] width 7 height 7
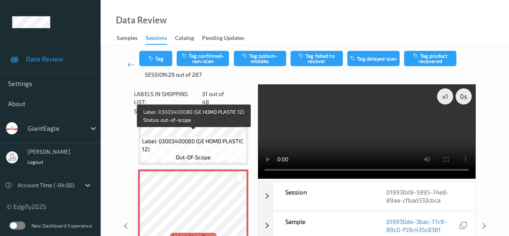
scroll to position [2631, 0]
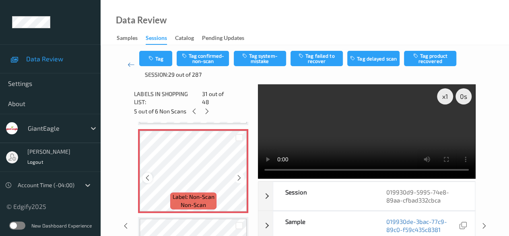
click at [145, 174] on icon at bounding box center [147, 177] width 7 height 7
click at [262, 58] on button "Tag system-mistake" at bounding box center [260, 58] width 52 height 15
click at [164, 59] on button "Tag" at bounding box center [155, 58] width 33 height 15
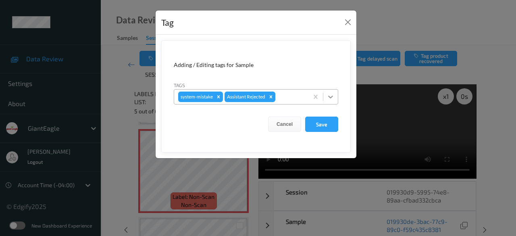
click at [328, 95] on icon at bounding box center [330, 97] width 8 height 8
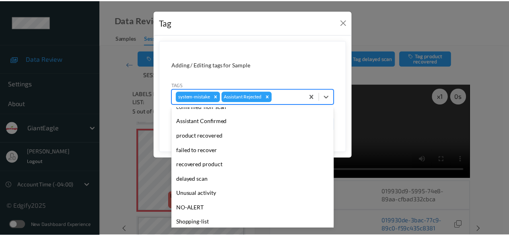
scroll to position [71, 0]
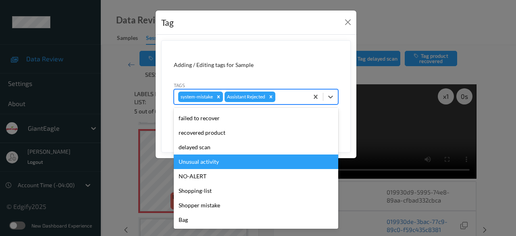
click at [226, 164] on div "Unusual activity" at bounding box center [256, 161] width 164 height 14
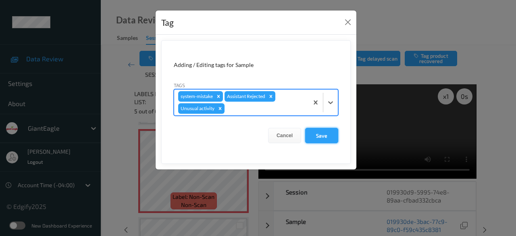
click at [326, 133] on button "Save" at bounding box center [321, 135] width 33 height 15
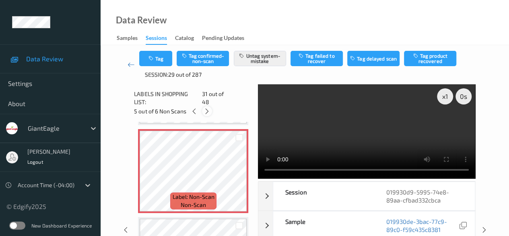
click at [210, 106] on div at bounding box center [207, 111] width 10 height 10
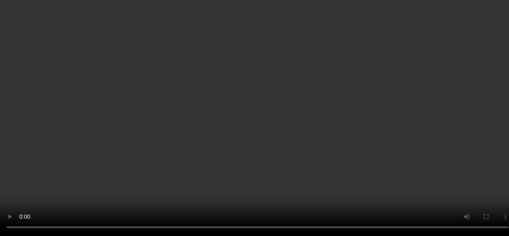
scroll to position [3860, 0]
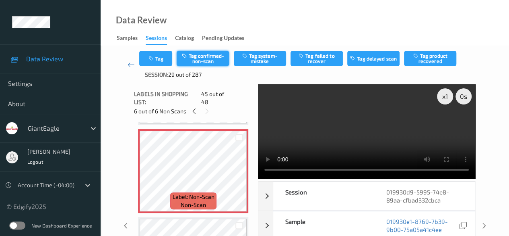
click at [201, 59] on button "Tag confirmed-non-scan" at bounding box center [203, 58] width 52 height 15
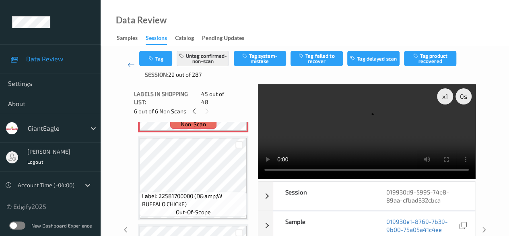
scroll to position [3900, 0]
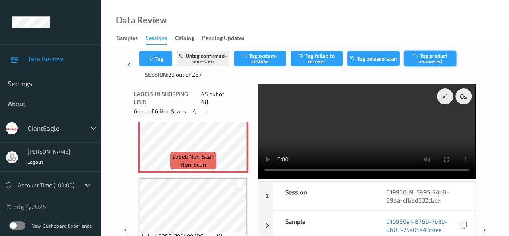
click at [424, 55] on button "Tag product recovered" at bounding box center [430, 58] width 52 height 15
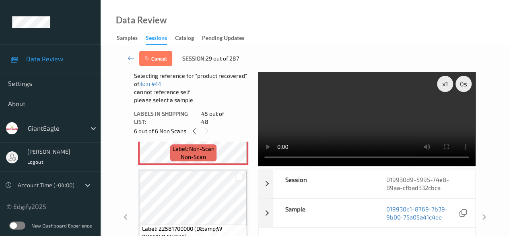
scroll to position [3941, 0]
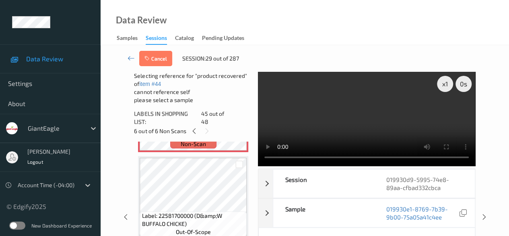
click at [237, 163] on div at bounding box center [239, 163] width 15 height 13
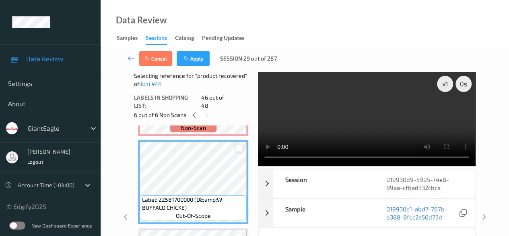
click at [239, 144] on div at bounding box center [240, 148] width 8 height 8
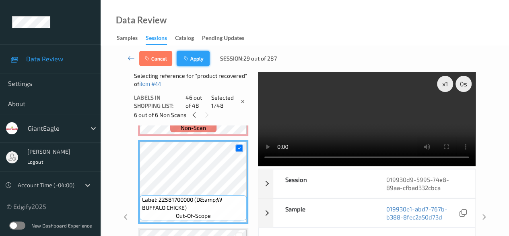
click at [192, 58] on button "Apply" at bounding box center [193, 58] width 33 height 15
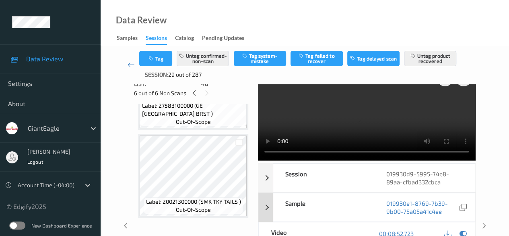
scroll to position [0, 0]
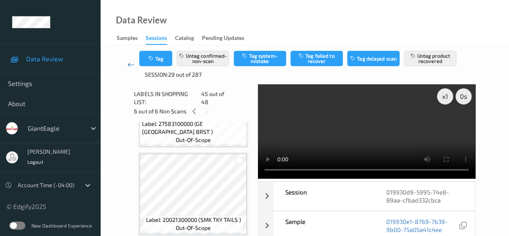
click at [129, 64] on icon at bounding box center [131, 64] width 7 height 8
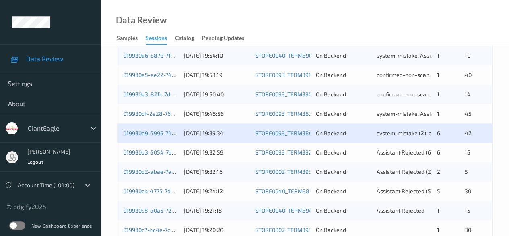
scroll to position [282, 0]
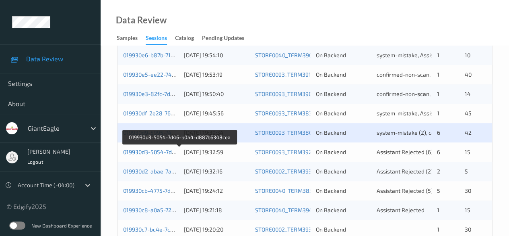
click at [161, 151] on link "019930d3-5054-7d46-b0a4-d887b6348cea" at bounding box center [179, 151] width 113 height 7
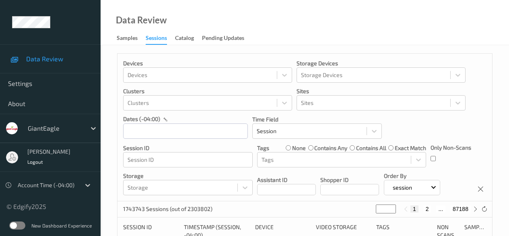
scroll to position [40, 0]
